Goal: Task Accomplishment & Management: Manage account settings

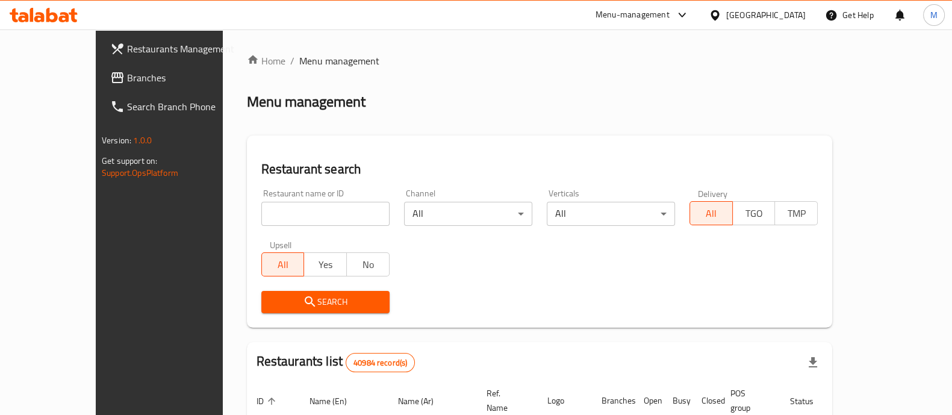
click at [343, 223] on input "search" at bounding box center [325, 214] width 128 height 24
paste input "674033"
type input "674033"
click button "Search" at bounding box center [325, 302] width 128 height 22
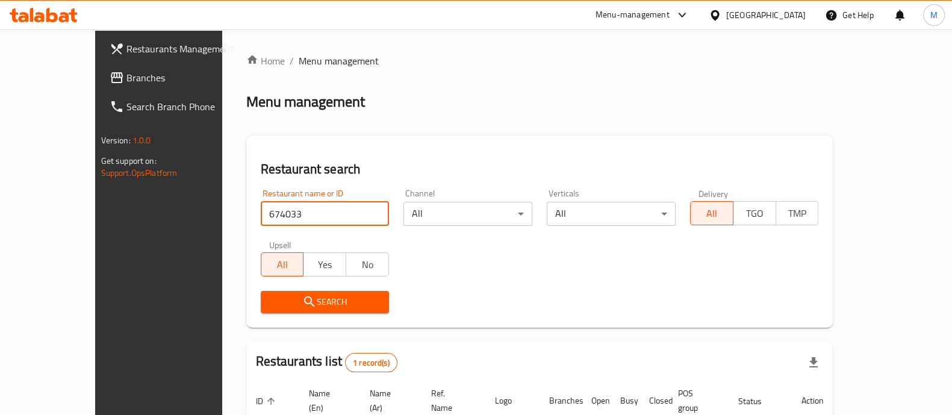
scroll to position [98, 0]
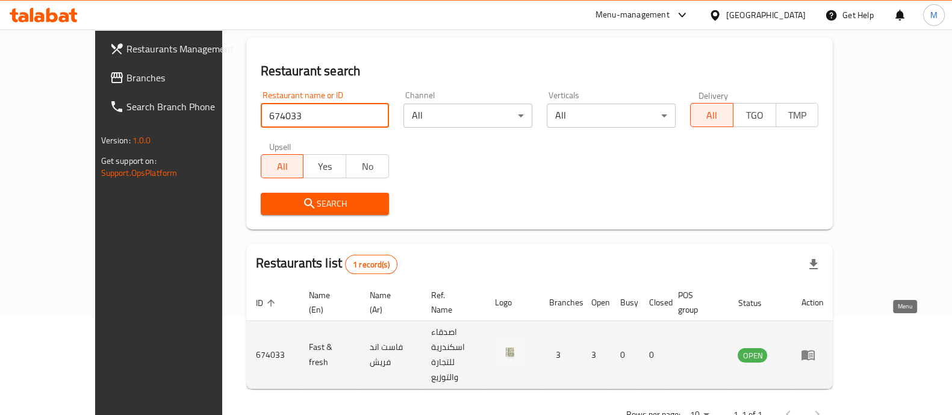
click at [814, 350] on icon "enhanced table" at bounding box center [807, 355] width 13 height 10
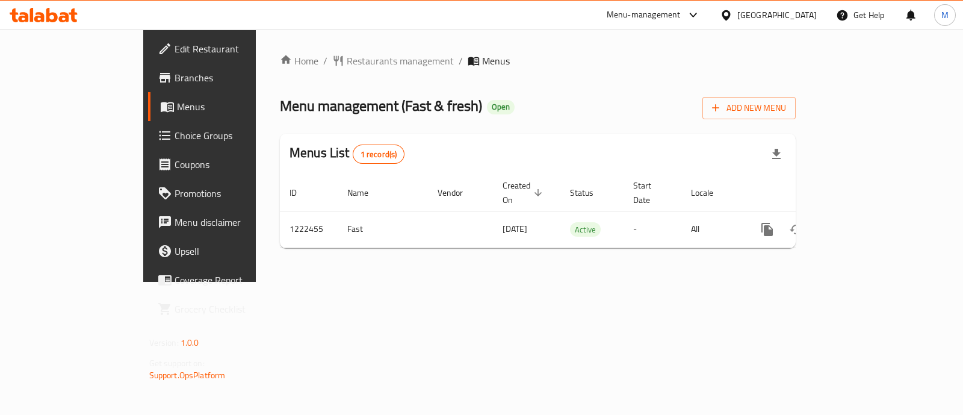
click at [175, 45] on span "Edit Restaurant" at bounding box center [235, 49] width 120 height 14
